Goal: Navigation & Orientation: Go to known website

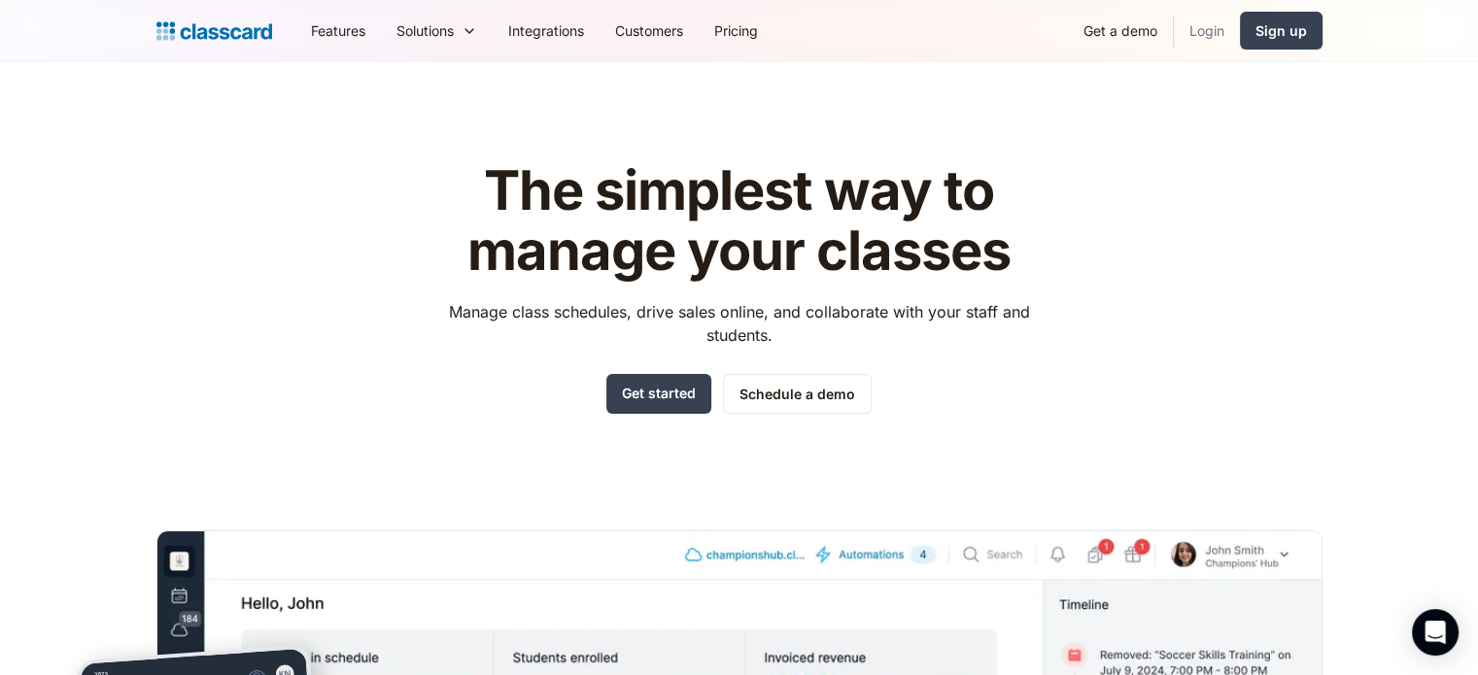
click at [1196, 33] on link "Login" at bounding box center [1206, 31] width 66 height 44
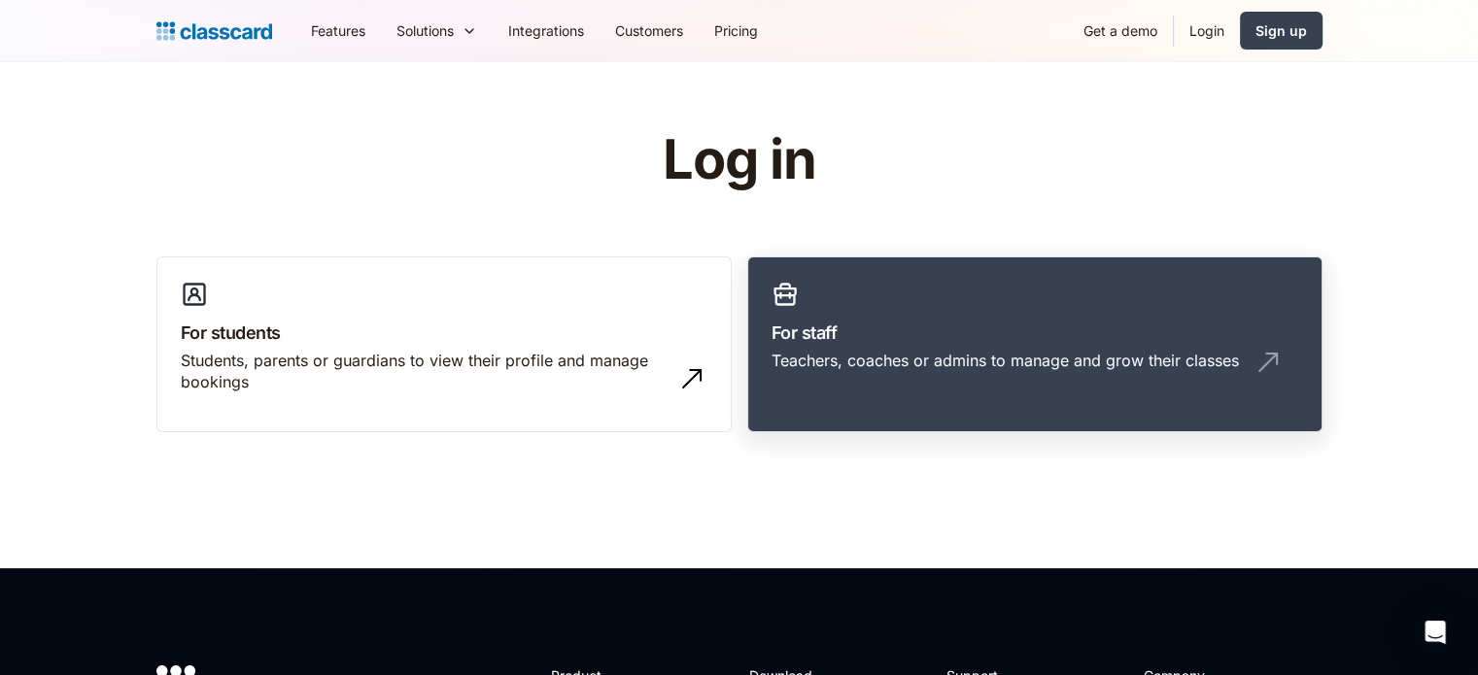
click at [904, 367] on div "Teachers, coaches or admins to manage and grow their classes" at bounding box center [1004, 360] width 467 height 21
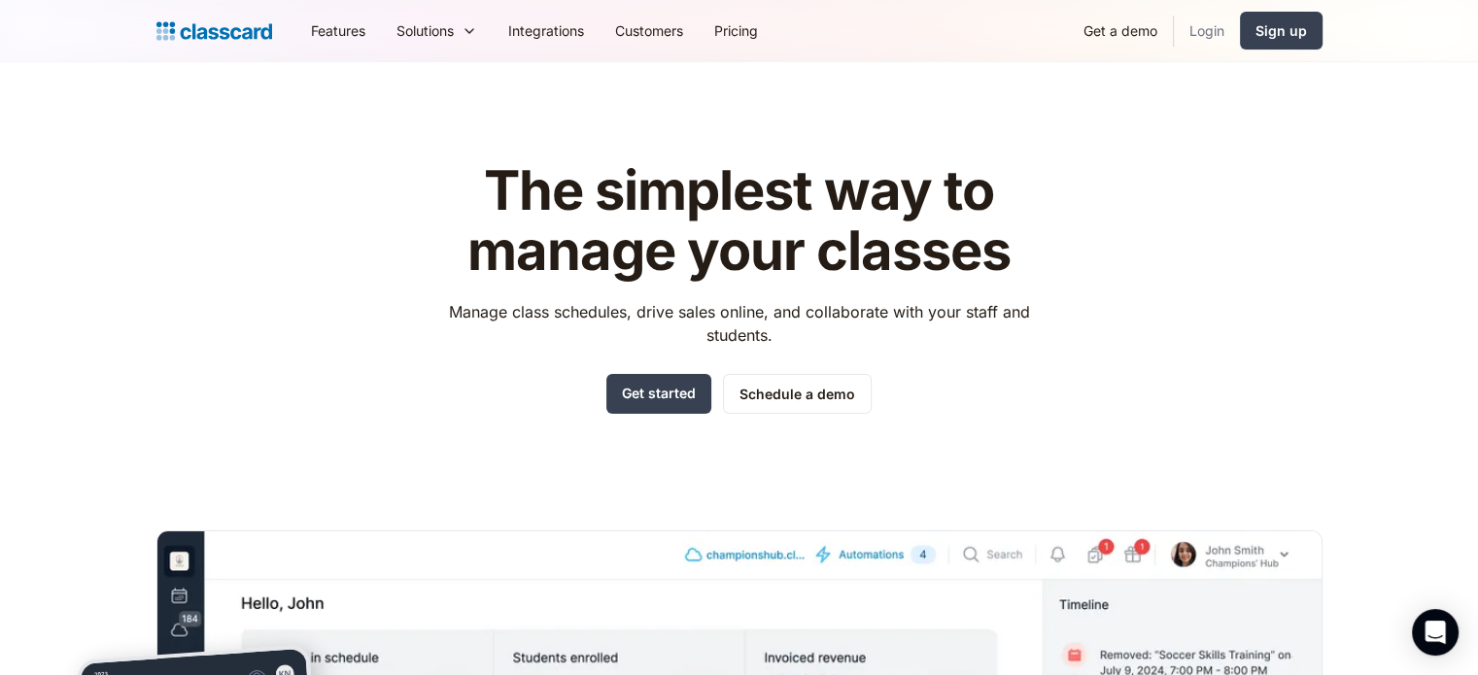
click at [1220, 38] on link "Login" at bounding box center [1206, 31] width 66 height 44
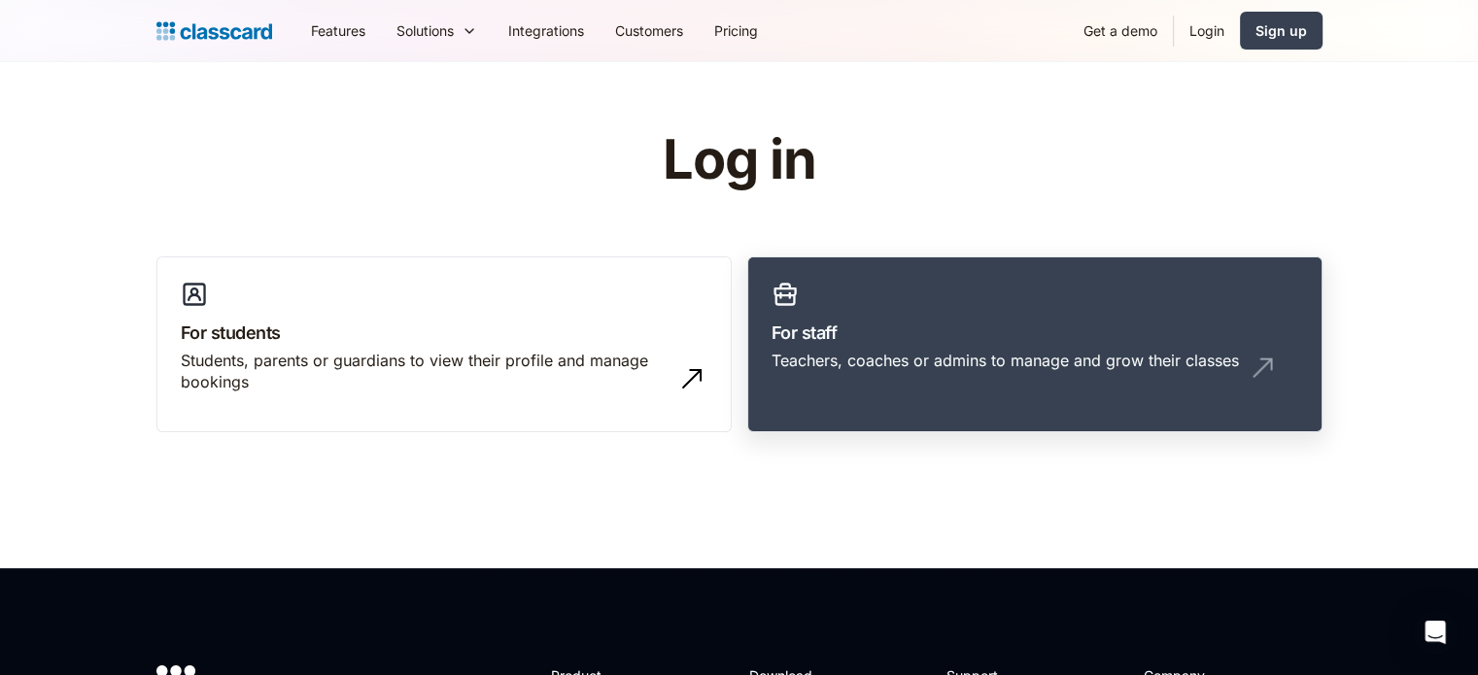
click at [936, 294] on link "For staff Teachers, coaches or admins to manage and grow their classes" at bounding box center [1034, 344] width 575 height 177
